Goal: Information Seeking & Learning: Learn about a topic

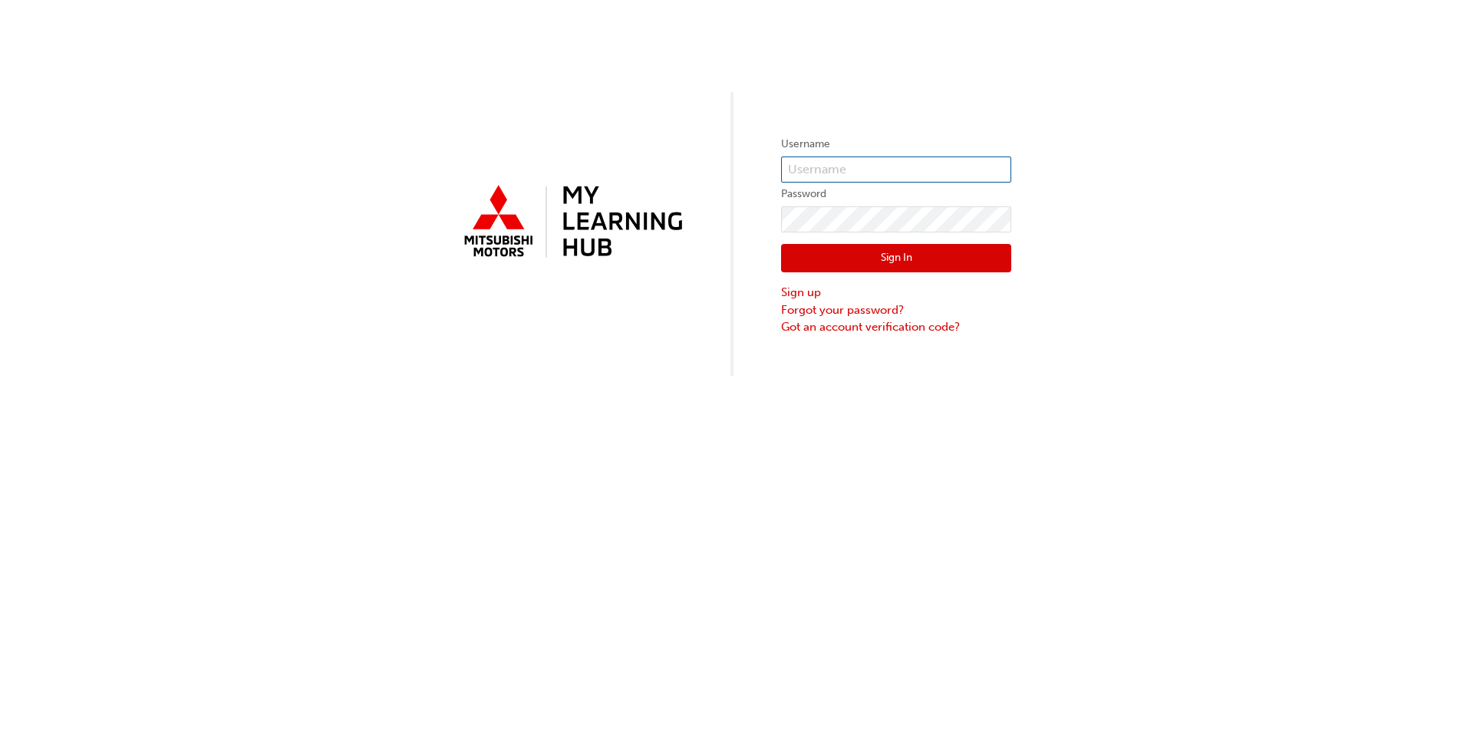
type input "0005982648"
click at [879, 248] on button "Sign In" at bounding box center [896, 258] width 230 height 29
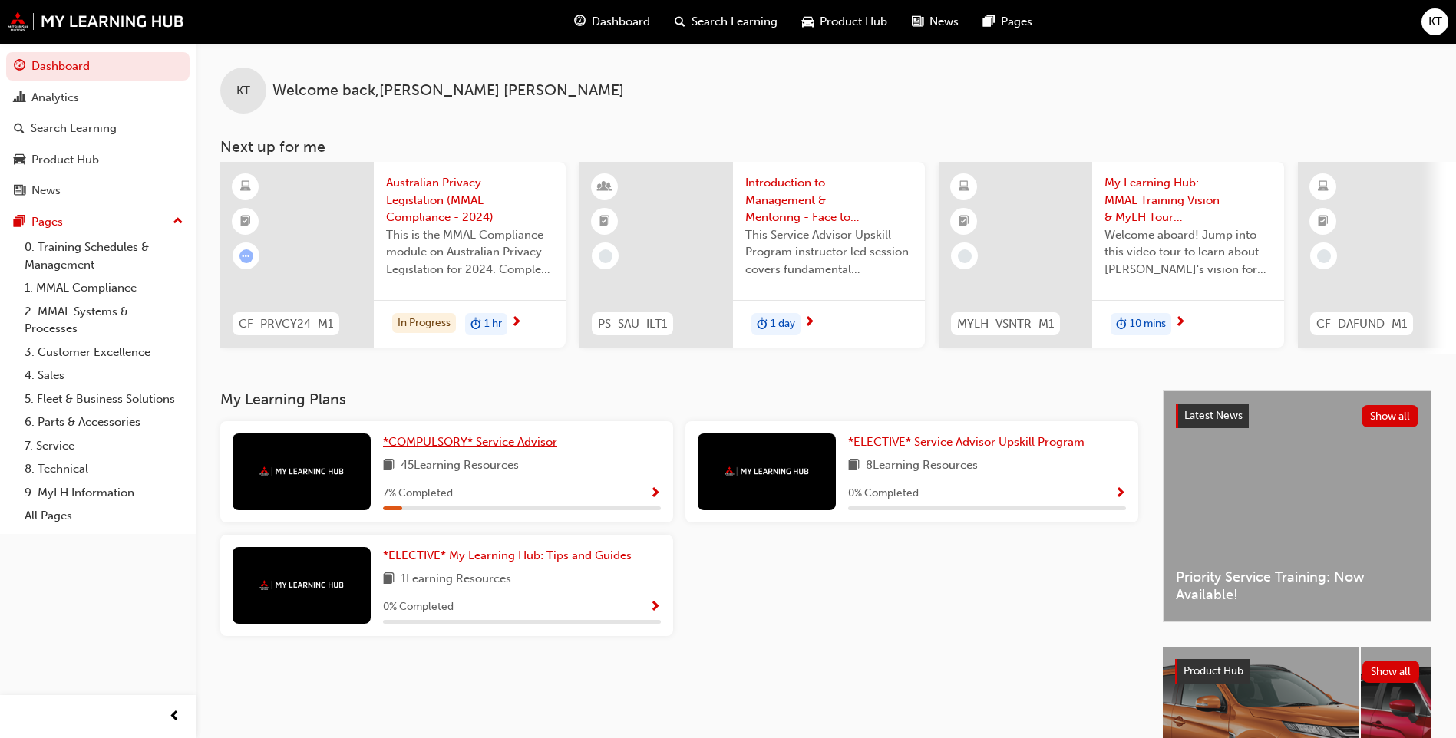
click at [489, 447] on span "*COMPULSORY* Service Advisor" at bounding box center [470, 442] width 174 height 14
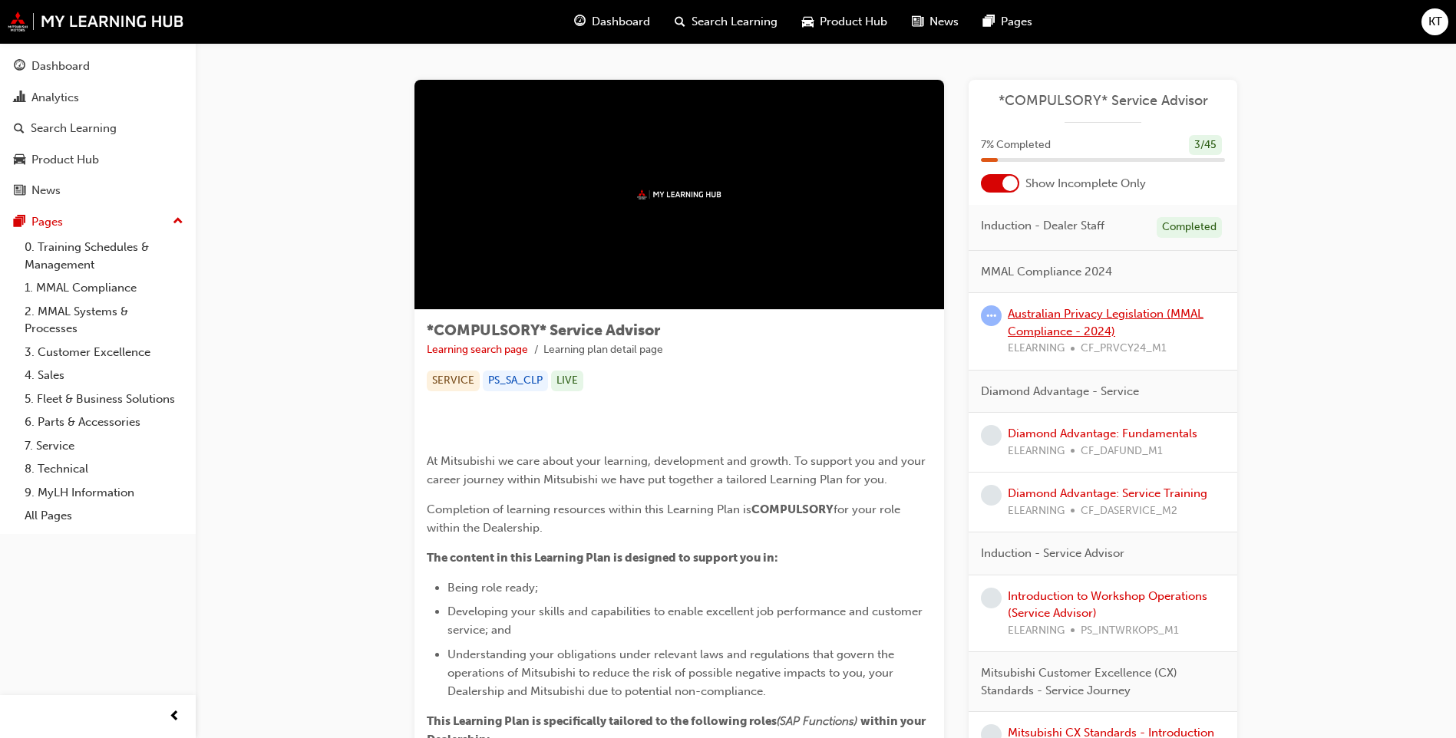
click at [1080, 324] on link "Australian Privacy Legislation (MMAL Compliance - 2024)" at bounding box center [1106, 322] width 196 height 31
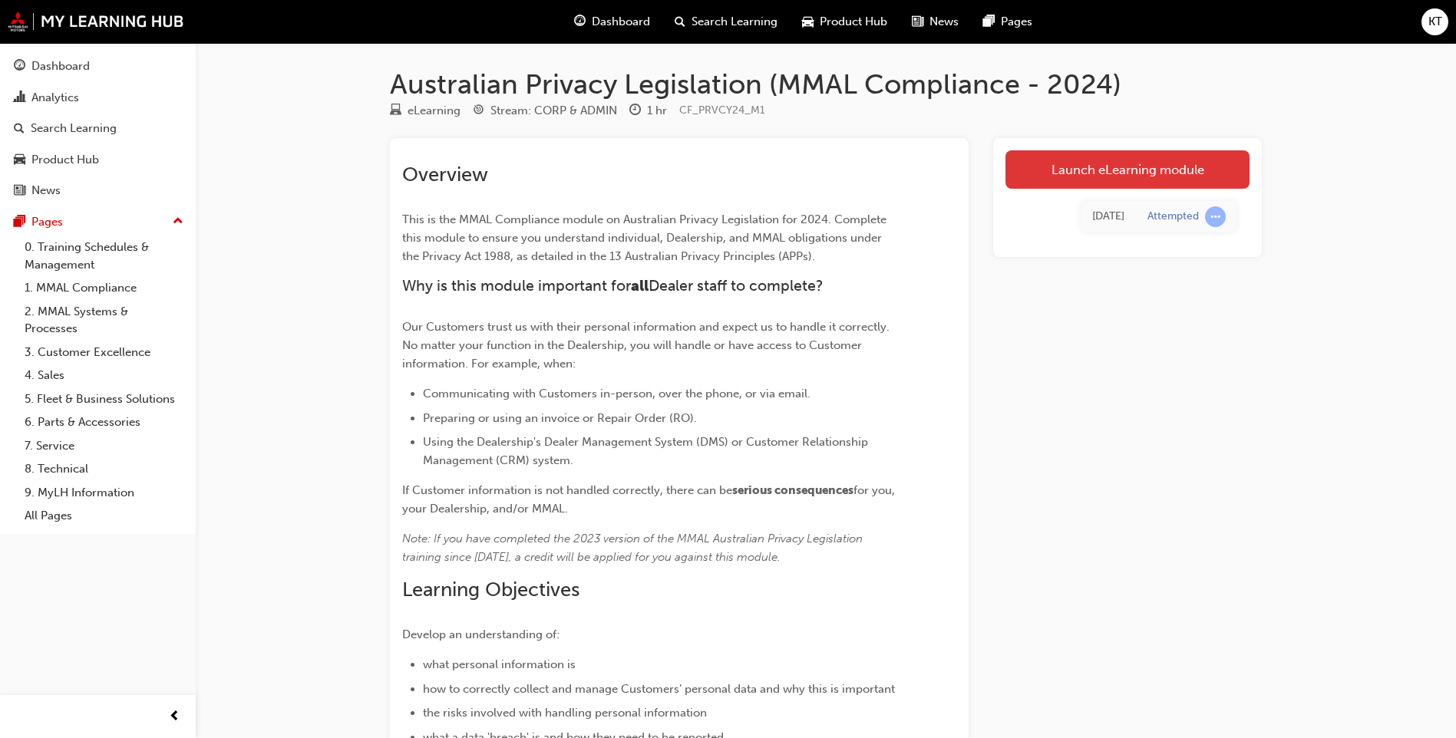
click at [1095, 183] on link "Launch eLearning module" at bounding box center [1127, 169] width 244 height 38
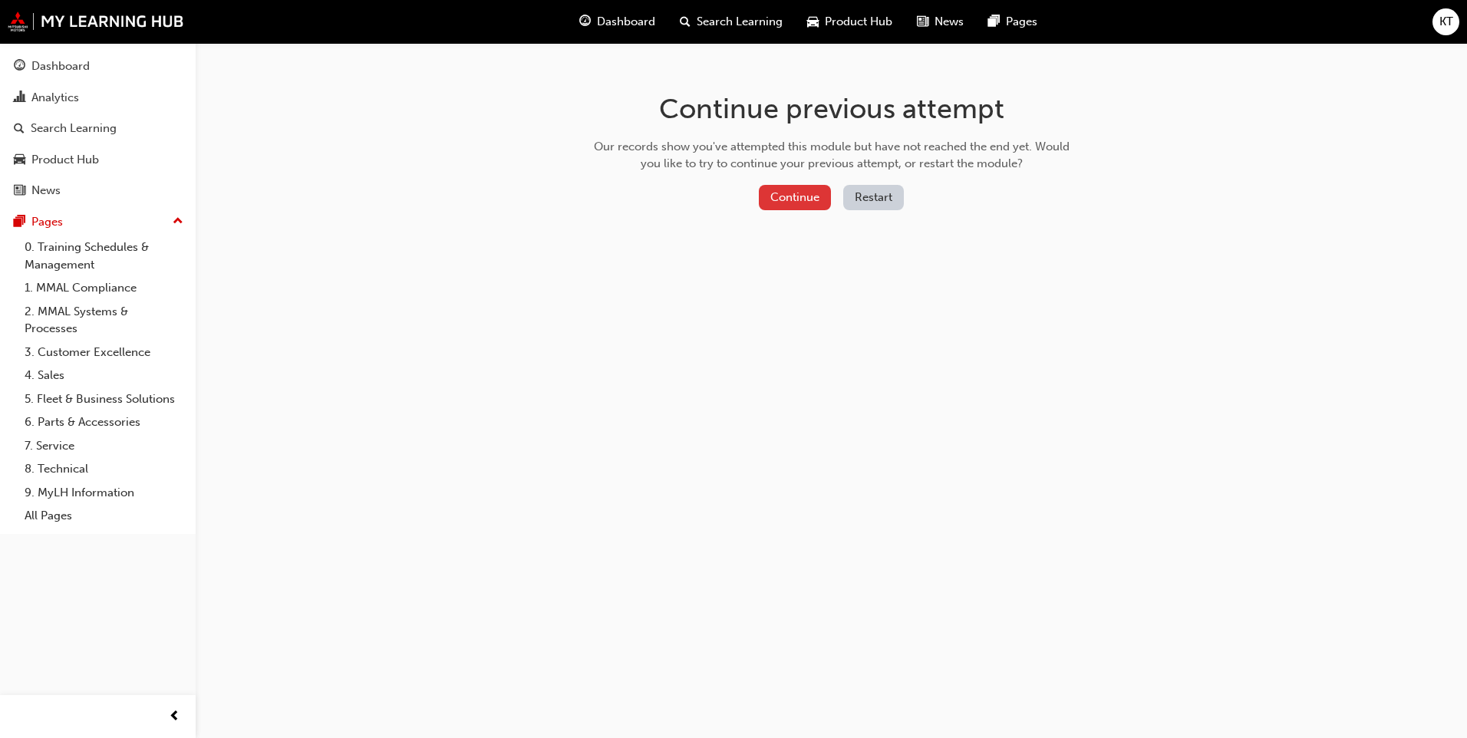
click at [817, 201] on button "Continue" at bounding box center [795, 197] width 72 height 25
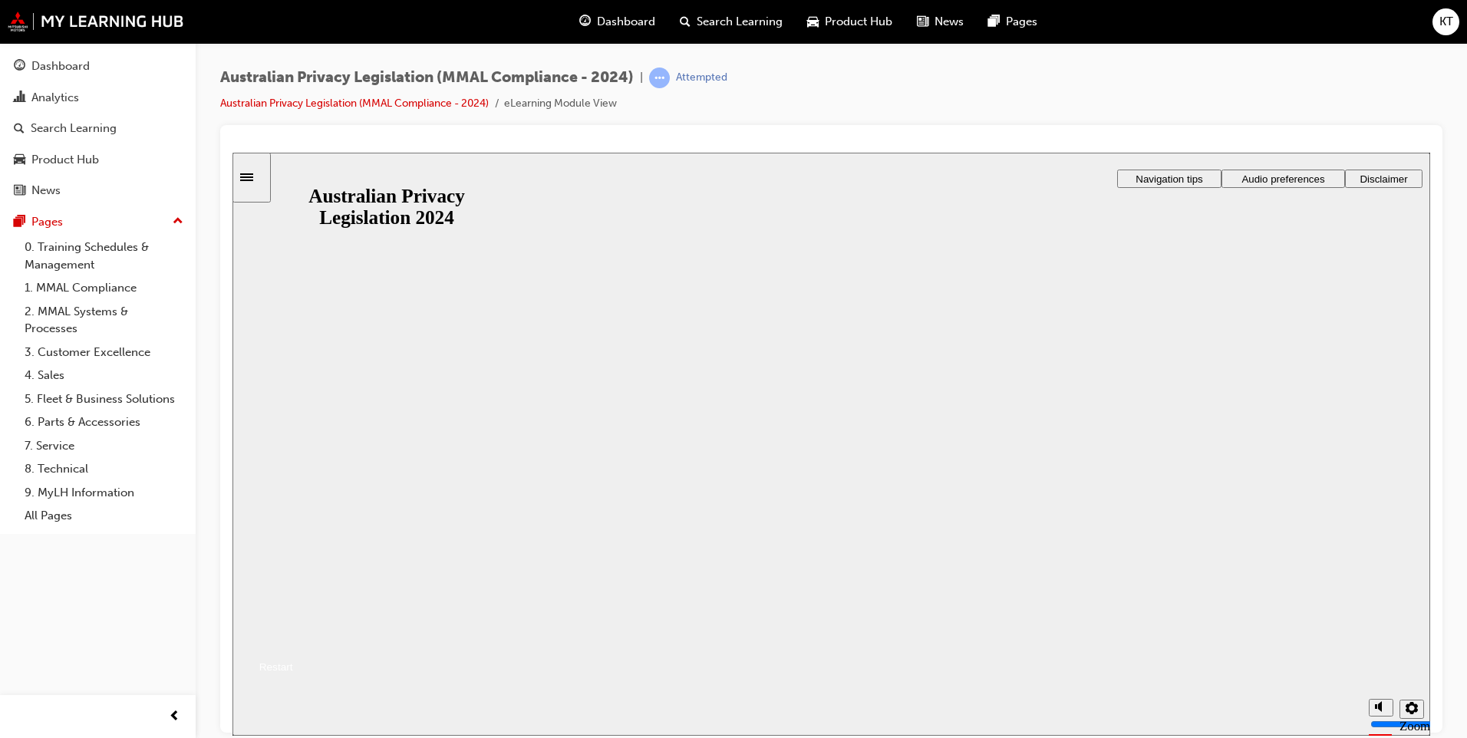
click at [293, 638] on button "Resume" at bounding box center [263, 648] width 61 height 20
